Goal: Browse casually

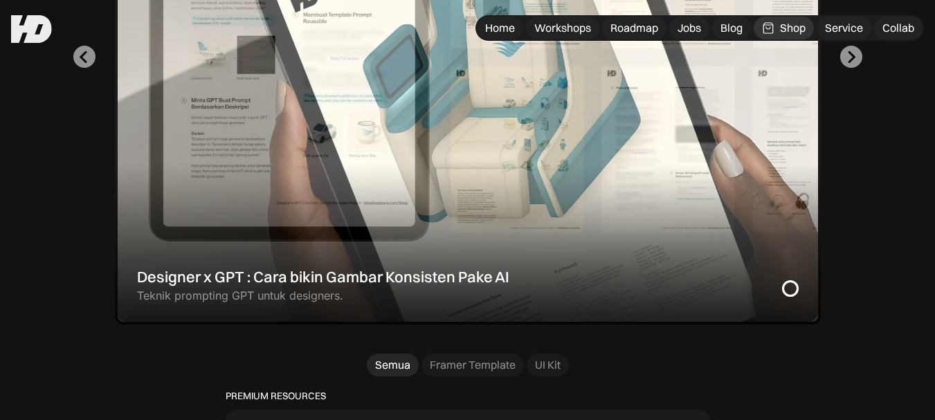
scroll to position [623, 0]
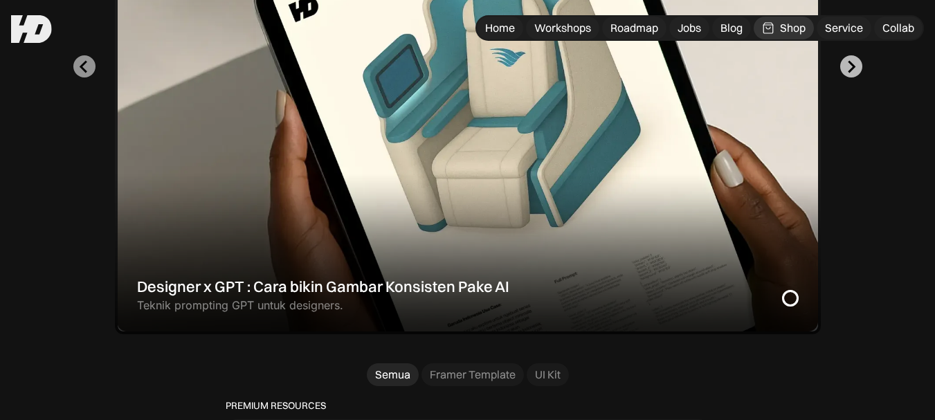
click at [845, 73] on icon "Next slide" at bounding box center [850, 66] width 13 height 13
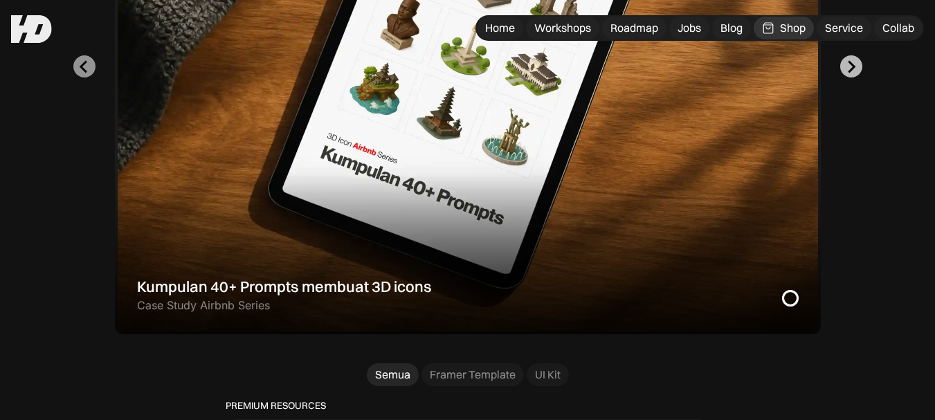
click at [845, 73] on icon "Go to first slide" at bounding box center [850, 66] width 13 height 13
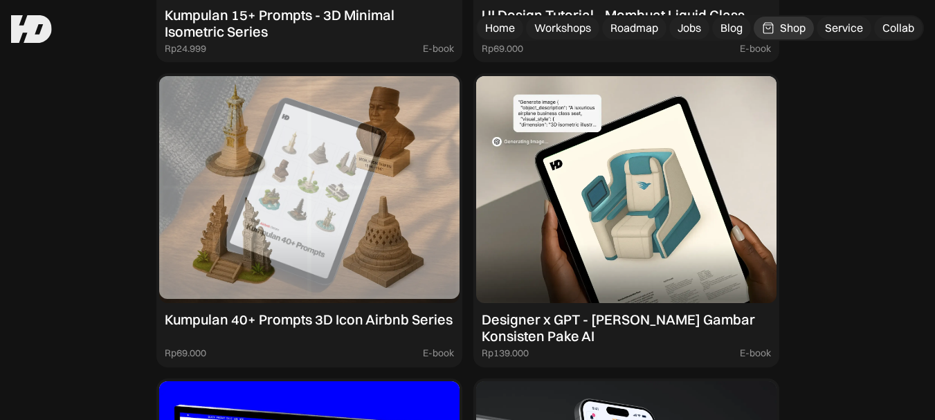
scroll to position [1383, 0]
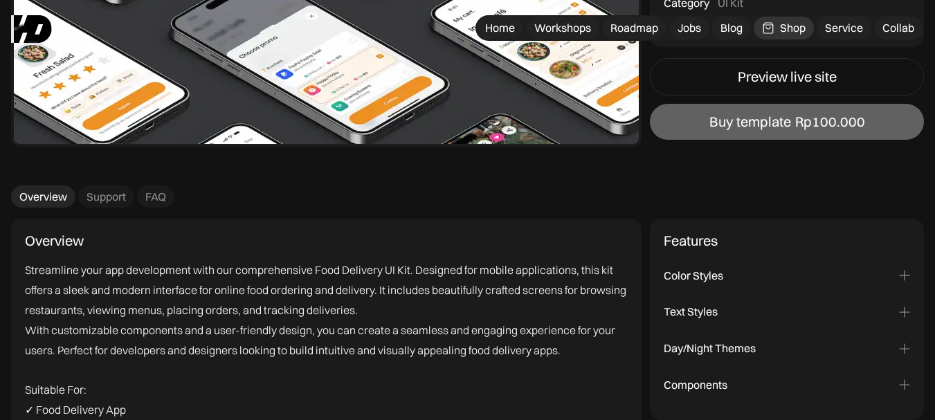
scroll to position [1383, 0]
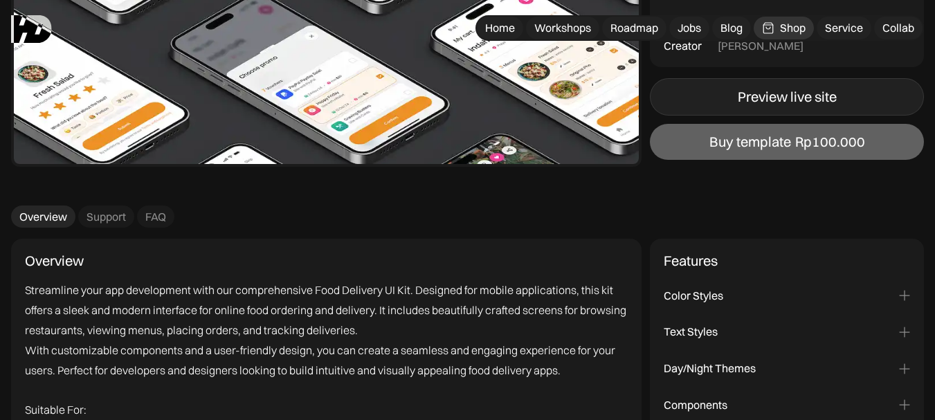
click at [809, 92] on div "Preview live site" at bounding box center [786, 97] width 99 height 17
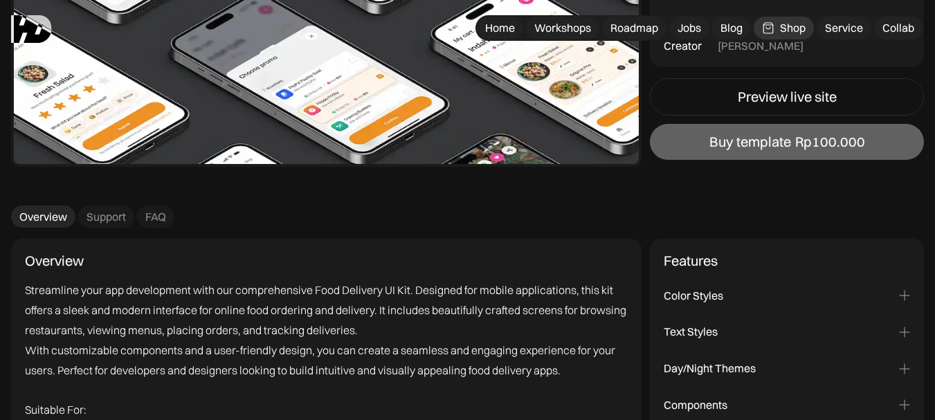
scroll to position [1372, 0]
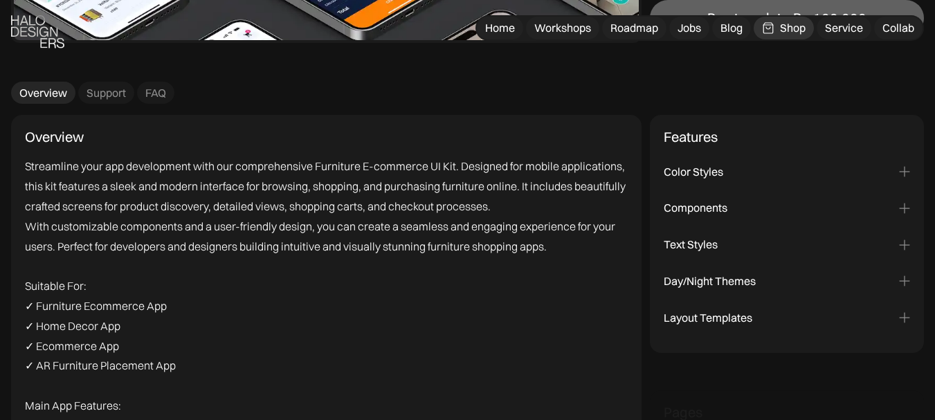
scroll to position [1522, 0]
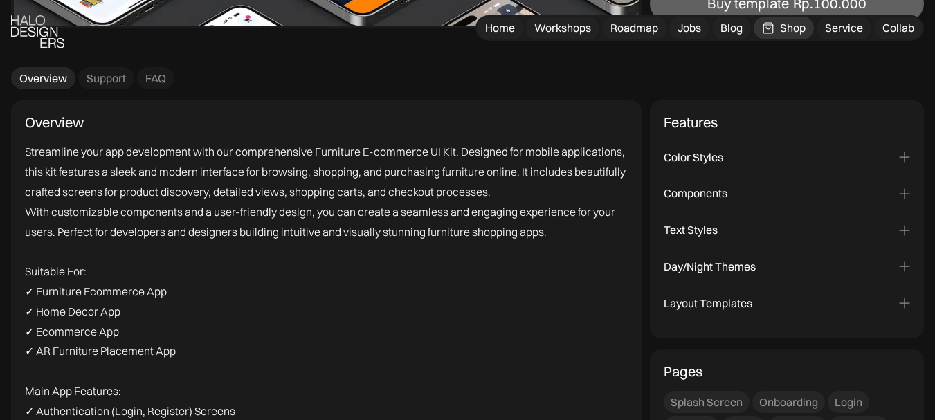
click at [897, 158] on div "Color Styles" at bounding box center [786, 157] width 246 height 15
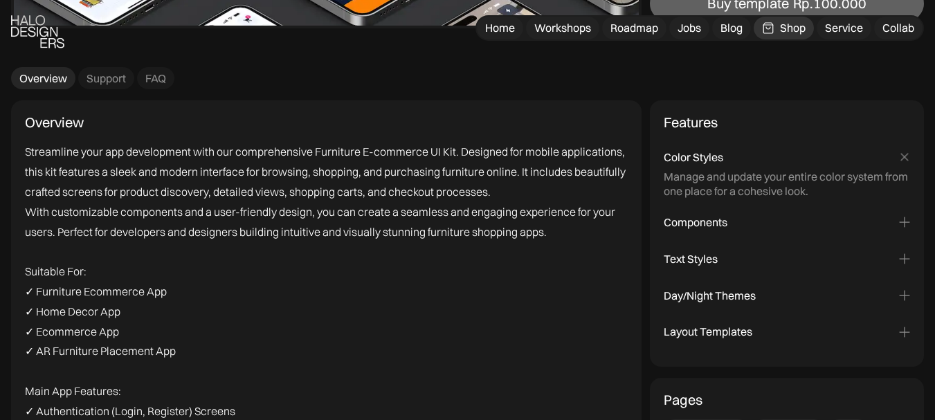
click at [897, 158] on icon at bounding box center [904, 157] width 16 height 16
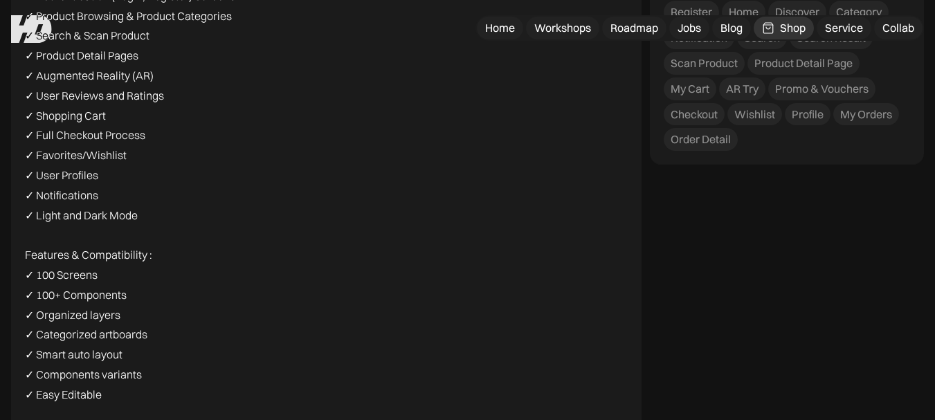
scroll to position [1920, 0]
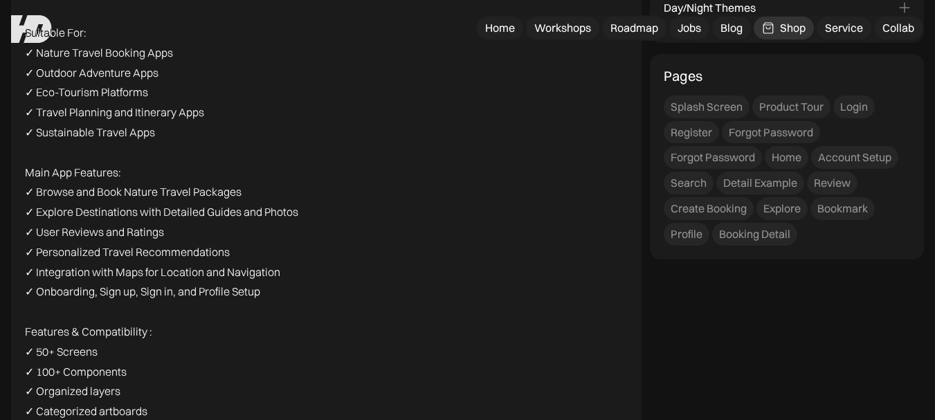
scroll to position [1660, 0]
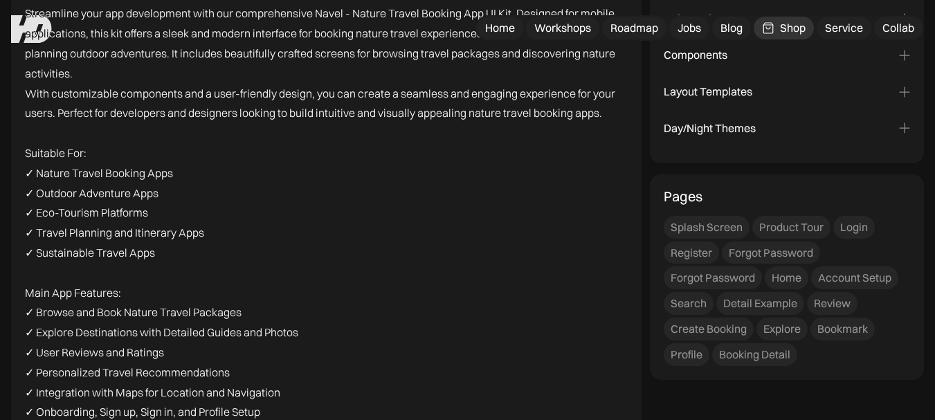
click at [827, 131] on div "Day/Night Themes" at bounding box center [786, 128] width 246 height 15
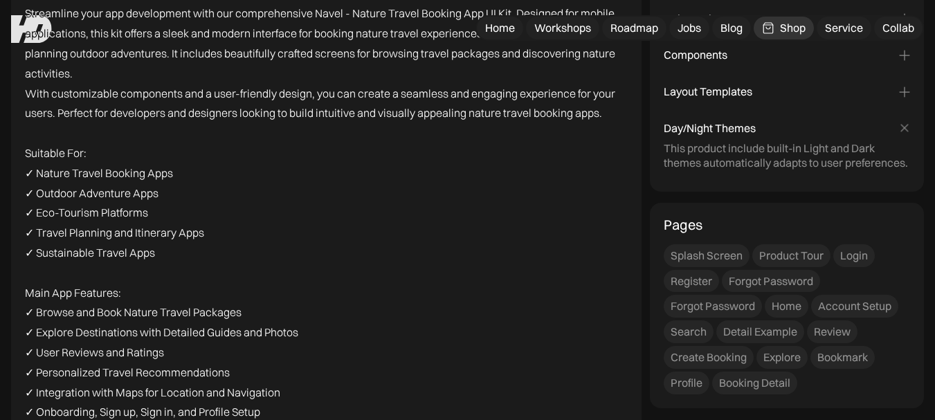
click at [835, 95] on div "Layout Templates" at bounding box center [786, 91] width 246 height 15
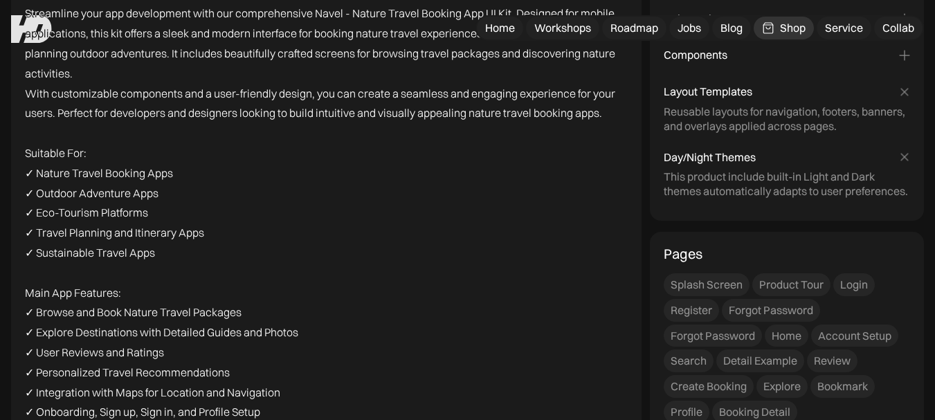
click at [836, 66] on div "Reusable components for faster design updates and consistent layouts across you…" at bounding box center [786, 65] width 246 height 6
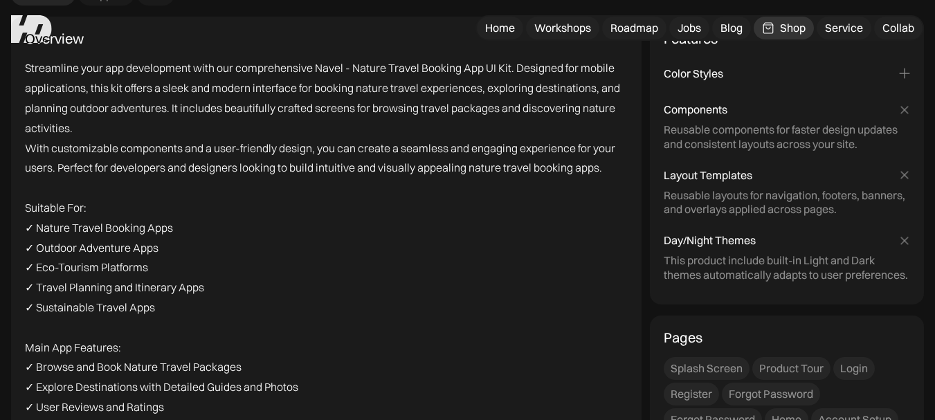
scroll to position [1591, 0]
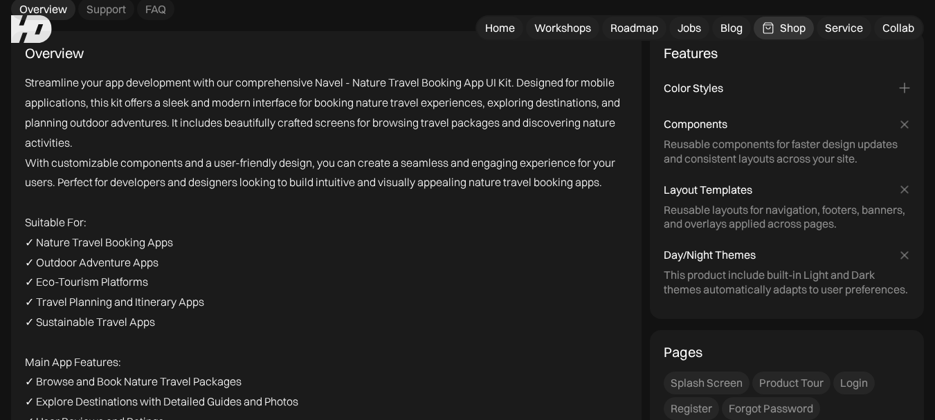
click at [829, 93] on div "Color Styles" at bounding box center [786, 88] width 246 height 15
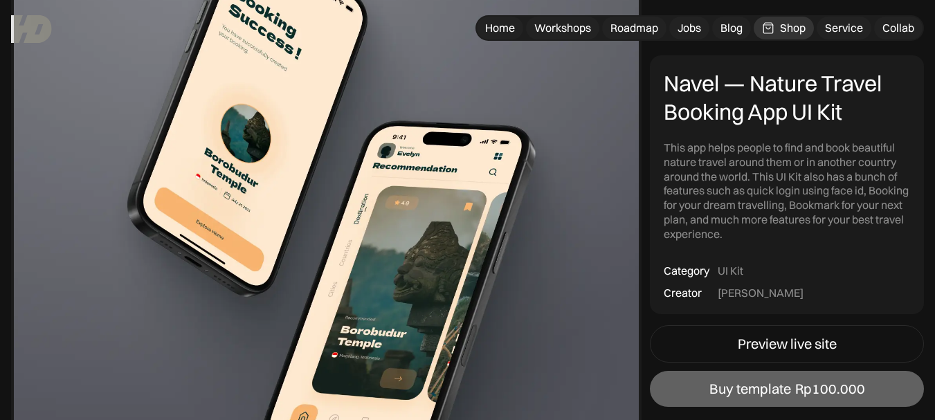
scroll to position [623, 0]
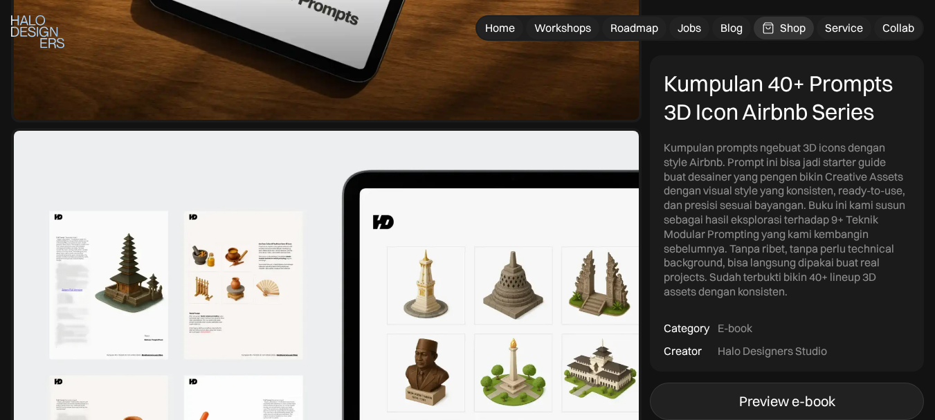
scroll to position [553, 0]
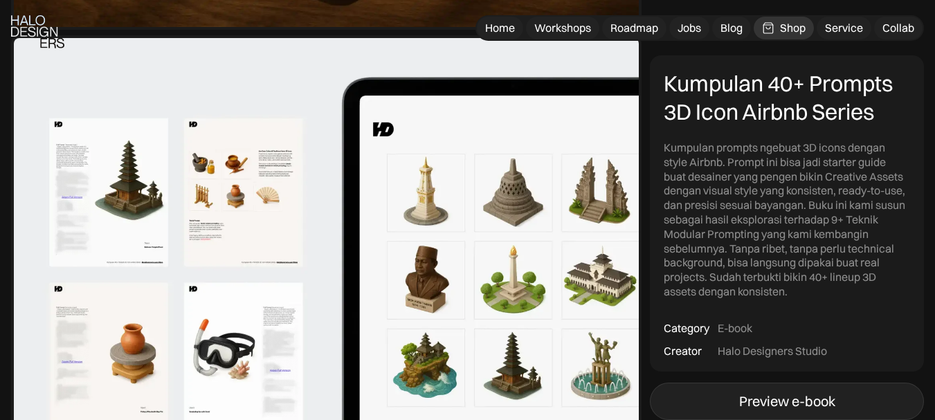
click at [790, 394] on div "Preview e-book" at bounding box center [787, 402] width 96 height 17
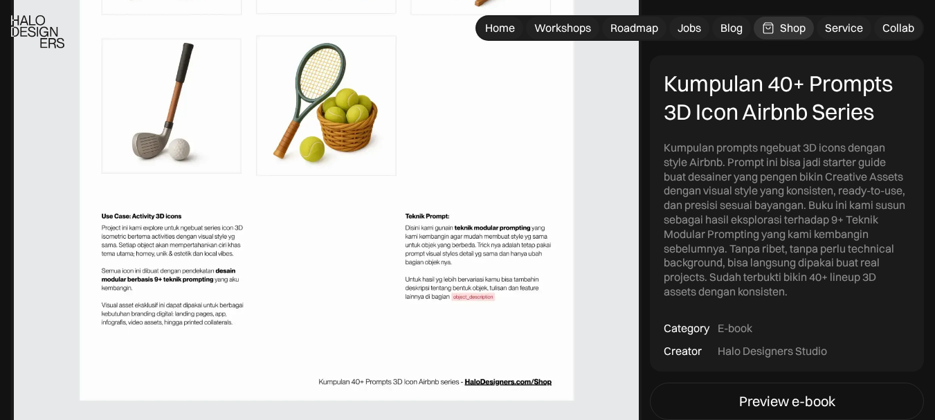
scroll to position [2075, 0]
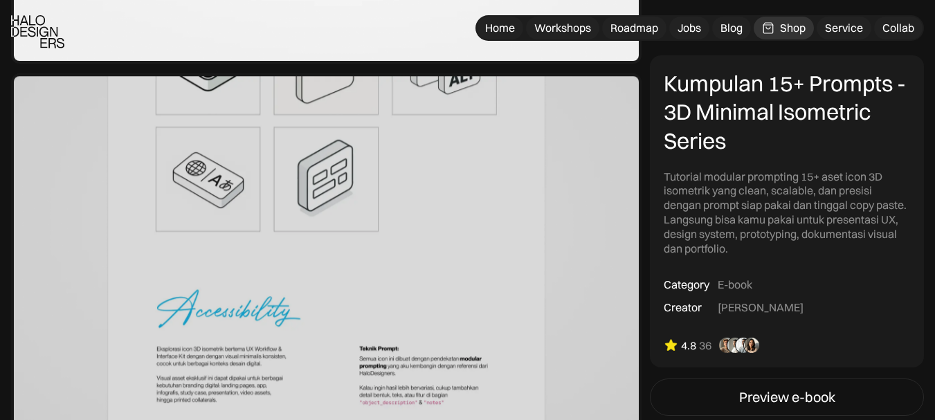
scroll to position [2144, 0]
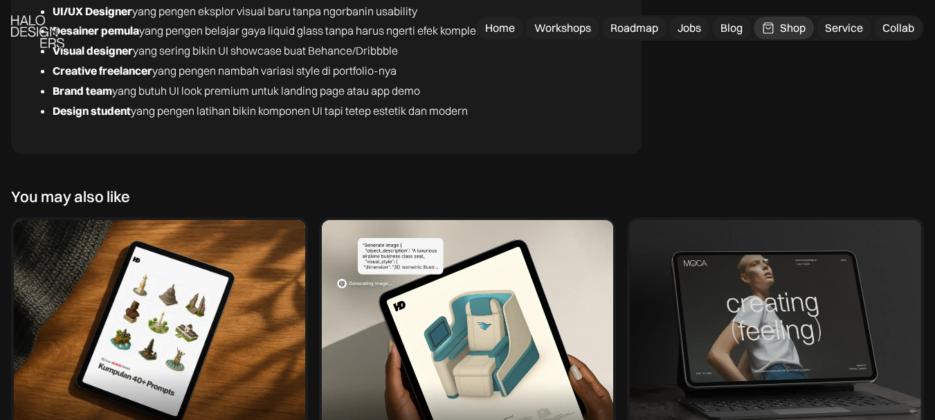
scroll to position [4150, 0]
